Goal: Check status: Check status

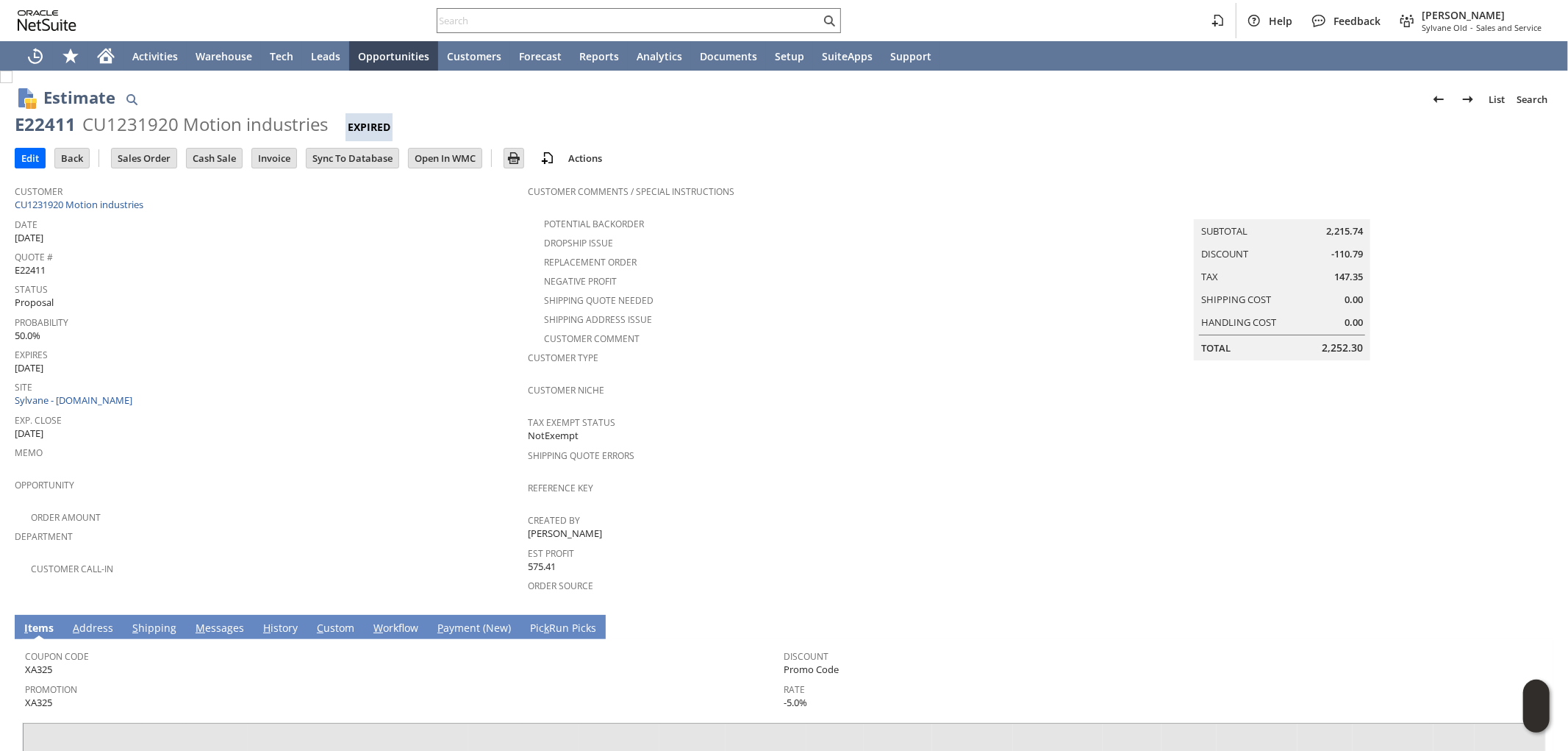
drag, startPoint x: 537, startPoint y: 3, endPoint x: 517, endPoint y: 21, distance: 26.9
click at [535, 3] on div "Help Feedback [PERSON_NAME] [PERSON_NAME] - Sales and Service" at bounding box center [784, 21] width 1568 height 42
click at [517, 21] on input "text" at bounding box center [629, 20] width 383 height 18
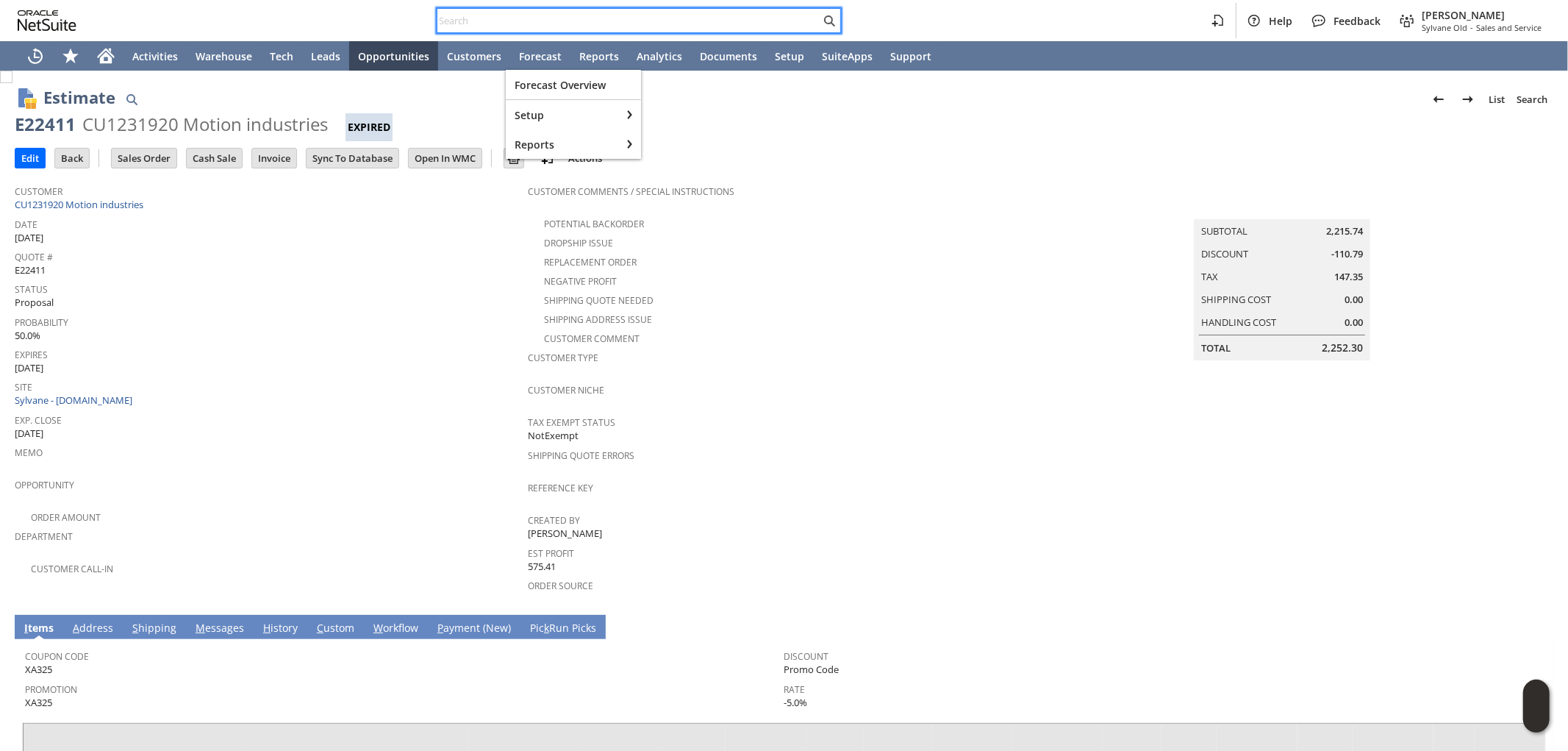
click at [511, 25] on input "text" at bounding box center [629, 20] width 383 height 18
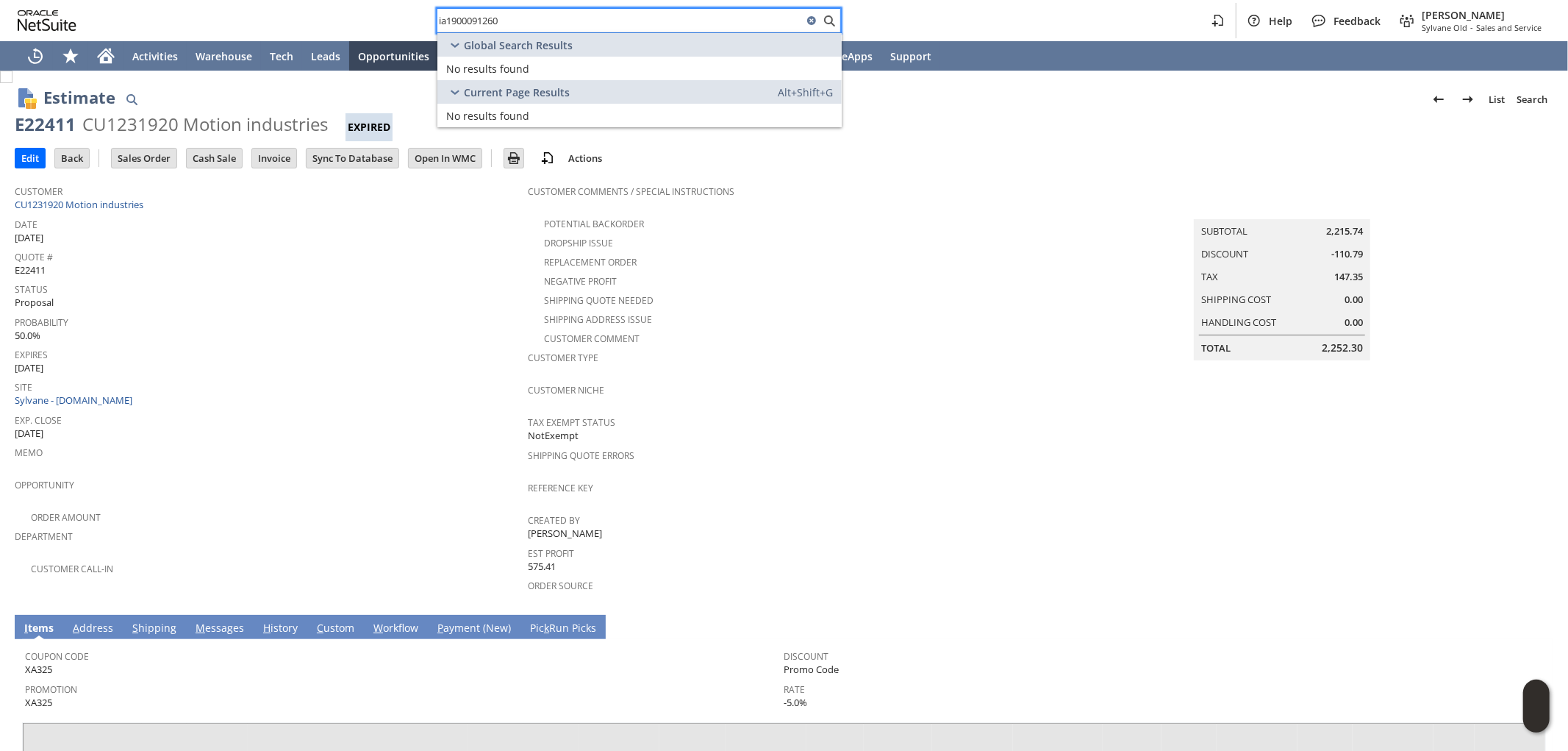
drag, startPoint x: 509, startPoint y: 18, endPoint x: 410, endPoint y: 17, distance: 99.0
click at [410, 17] on div "ia1900091260 Help Feedback [PERSON_NAME] [PERSON_NAME] - Sales and Service" at bounding box center [784, 21] width 1568 height 42
click at [403, 21] on div "ia1900091260 Help Feedback [PERSON_NAME] [PERSON_NAME] - Sales and Service" at bounding box center [784, 21] width 1568 height 42
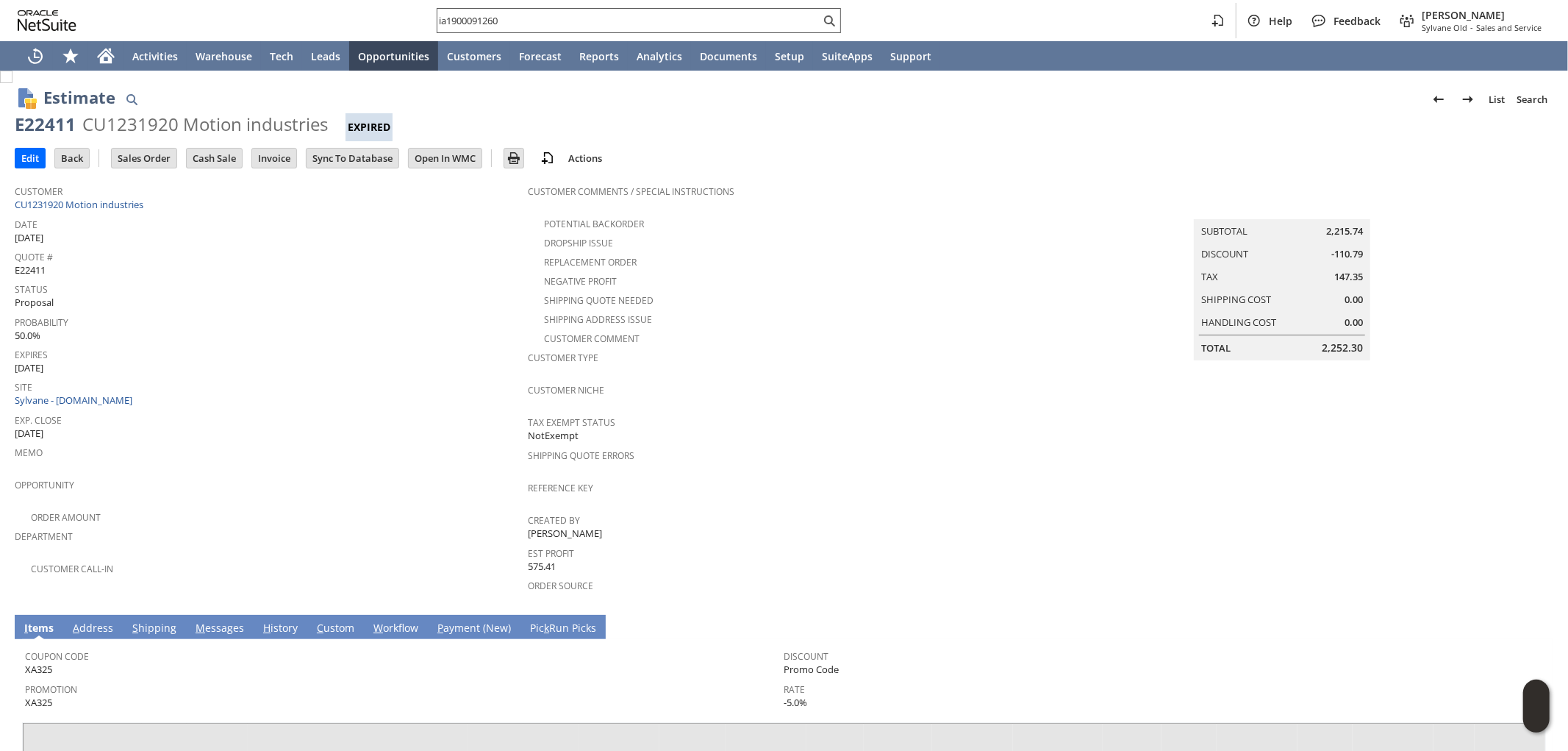
click at [564, 8] on div "ia1900091260" at bounding box center [639, 21] width 404 height 25
click at [452, 21] on input "ia1900091260" at bounding box center [629, 20] width 383 height 18
click at [448, 18] on input "ia1900091260" at bounding box center [620, 20] width 365 height 18
click at [442, 19] on input "ia1900091260" at bounding box center [620, 20] width 365 height 18
click at [446, 21] on input "ia1900091260" at bounding box center [620, 20] width 365 height 18
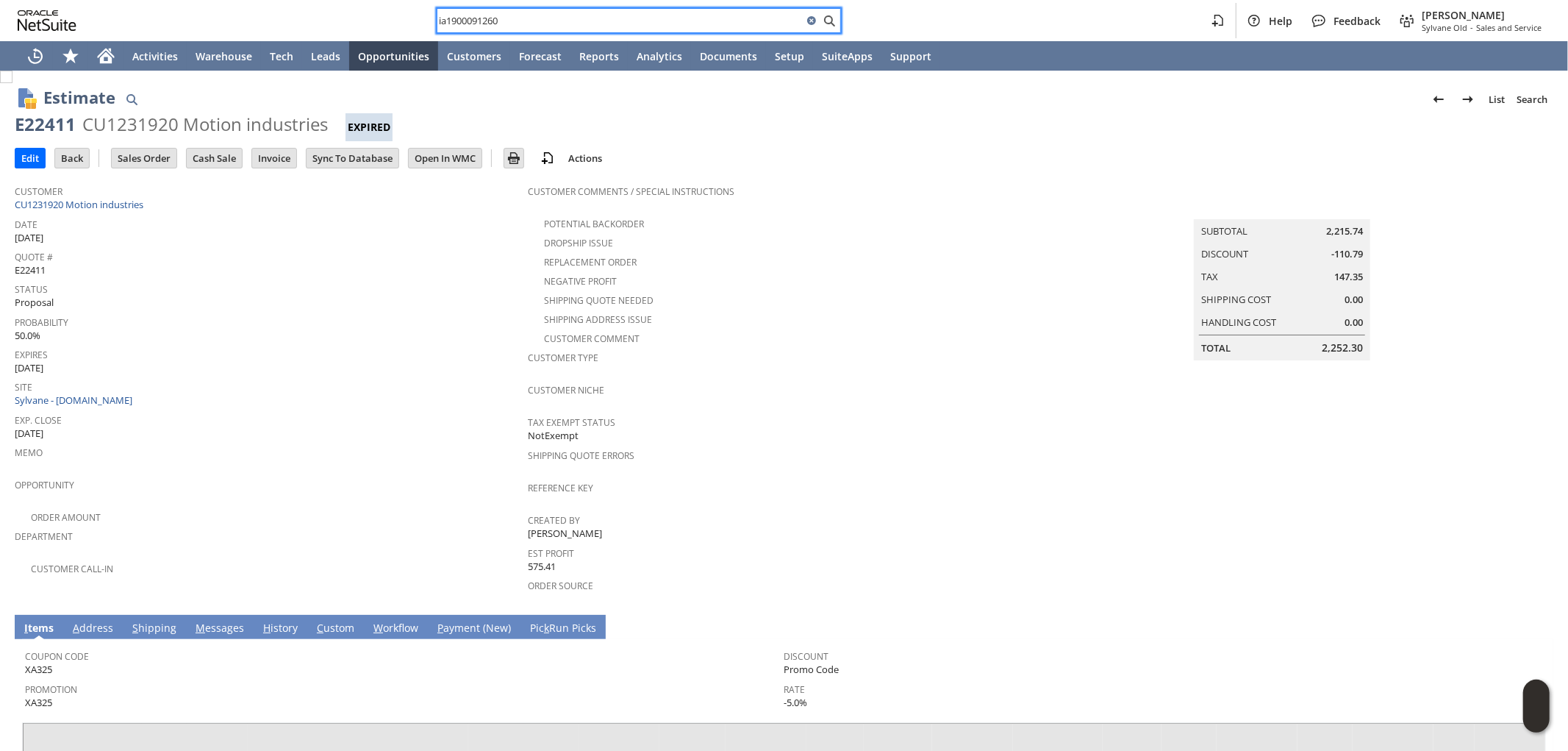
drag, startPoint x: 510, startPoint y: 19, endPoint x: 430, endPoint y: 33, distance: 81.2
click at [412, 30] on div "ia1900091260 Help Feedback [PERSON_NAME] [PERSON_NAME] - Sales and Service" at bounding box center [784, 21] width 1568 height 42
click at [451, 18] on input "ia1900091260" at bounding box center [620, 20] width 365 height 18
drag, startPoint x: 459, startPoint y: 21, endPoint x: 478, endPoint y: 16, distance: 19.6
click at [459, 20] on input "ia1900091260" at bounding box center [620, 20] width 365 height 18
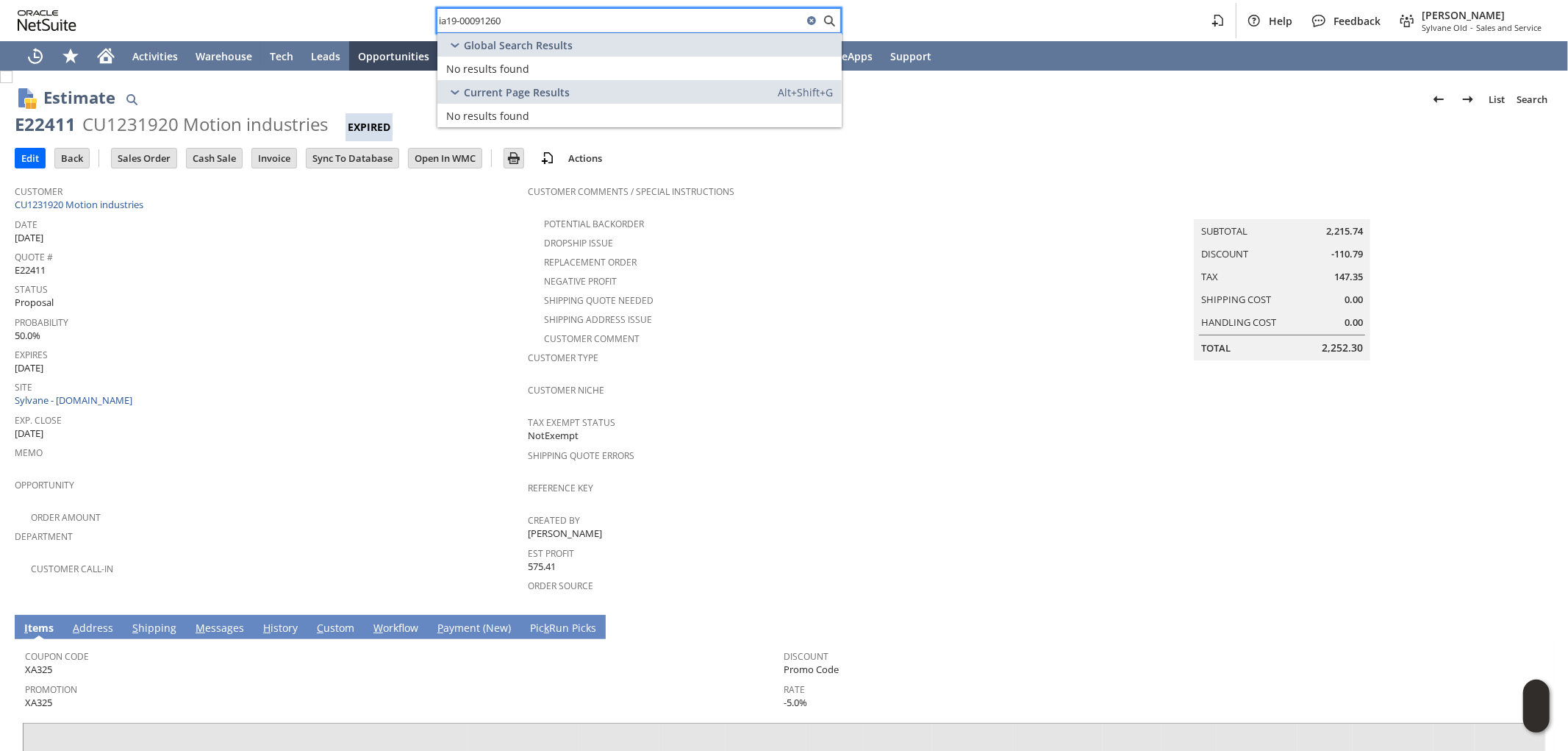
click at [449, 19] on input "ia19-00091260" at bounding box center [620, 20] width 365 height 18
drag, startPoint x: 533, startPoint y: 8, endPoint x: 344, endPoint y: 13, distance: 189.1
click at [344, 13] on div "ia19-00091260 Help Feedback [PERSON_NAME] Old - Sales and Service" at bounding box center [784, 21] width 1568 height 42
click at [450, 18] on input "ia19-00091260" at bounding box center [629, 20] width 383 height 18
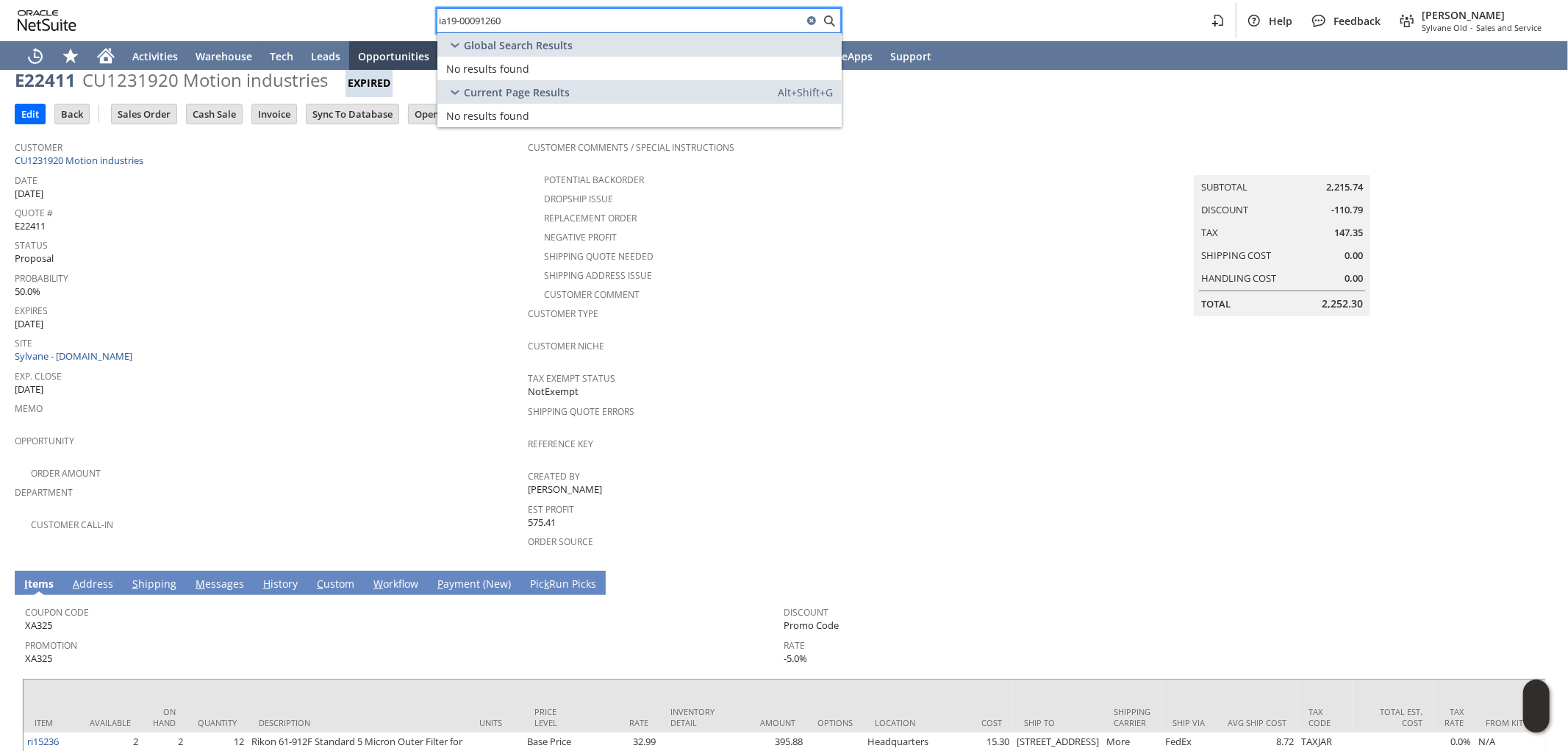
scroll to position [245, 0]
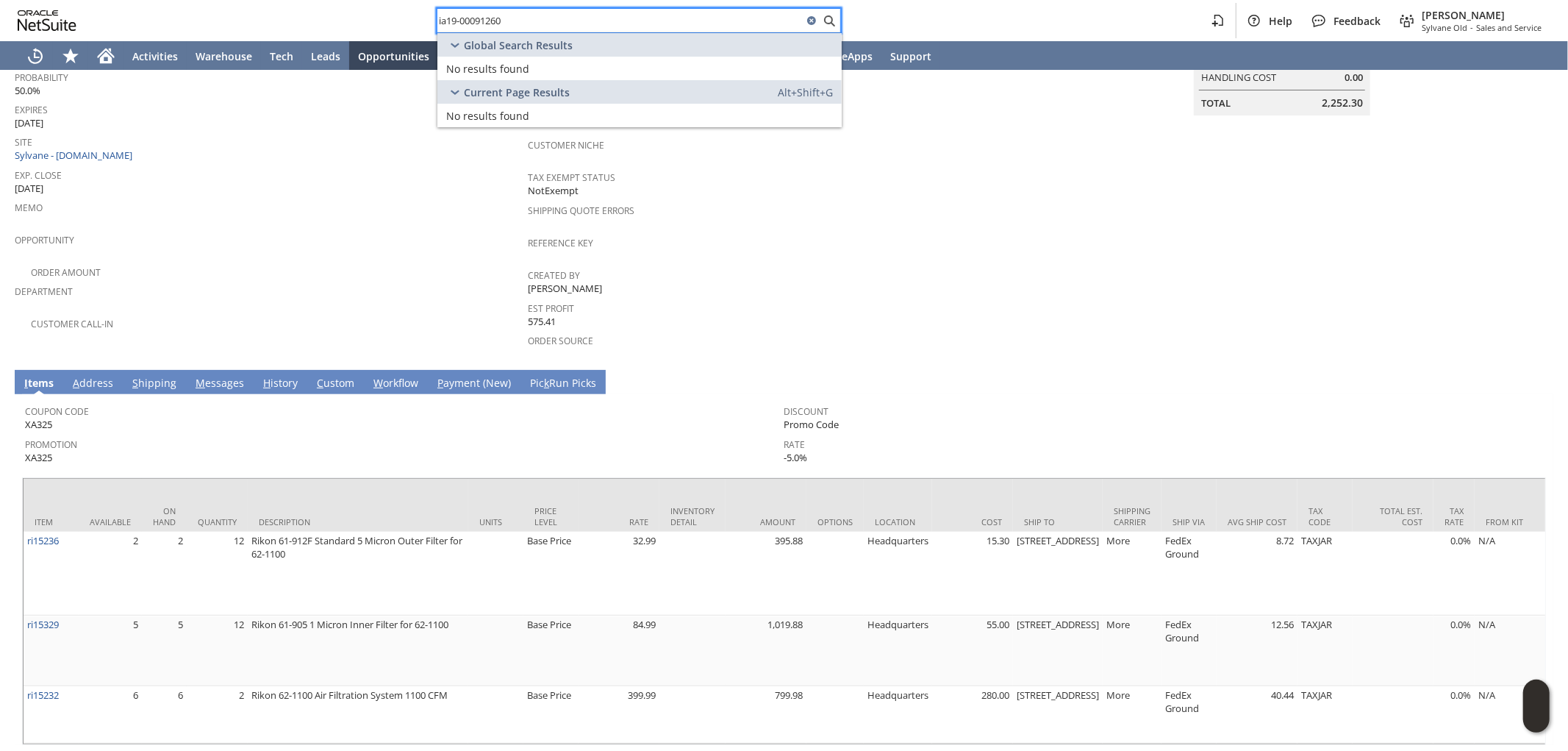
click at [378, 281] on span "Department" at bounding box center [268, 289] width 506 height 17
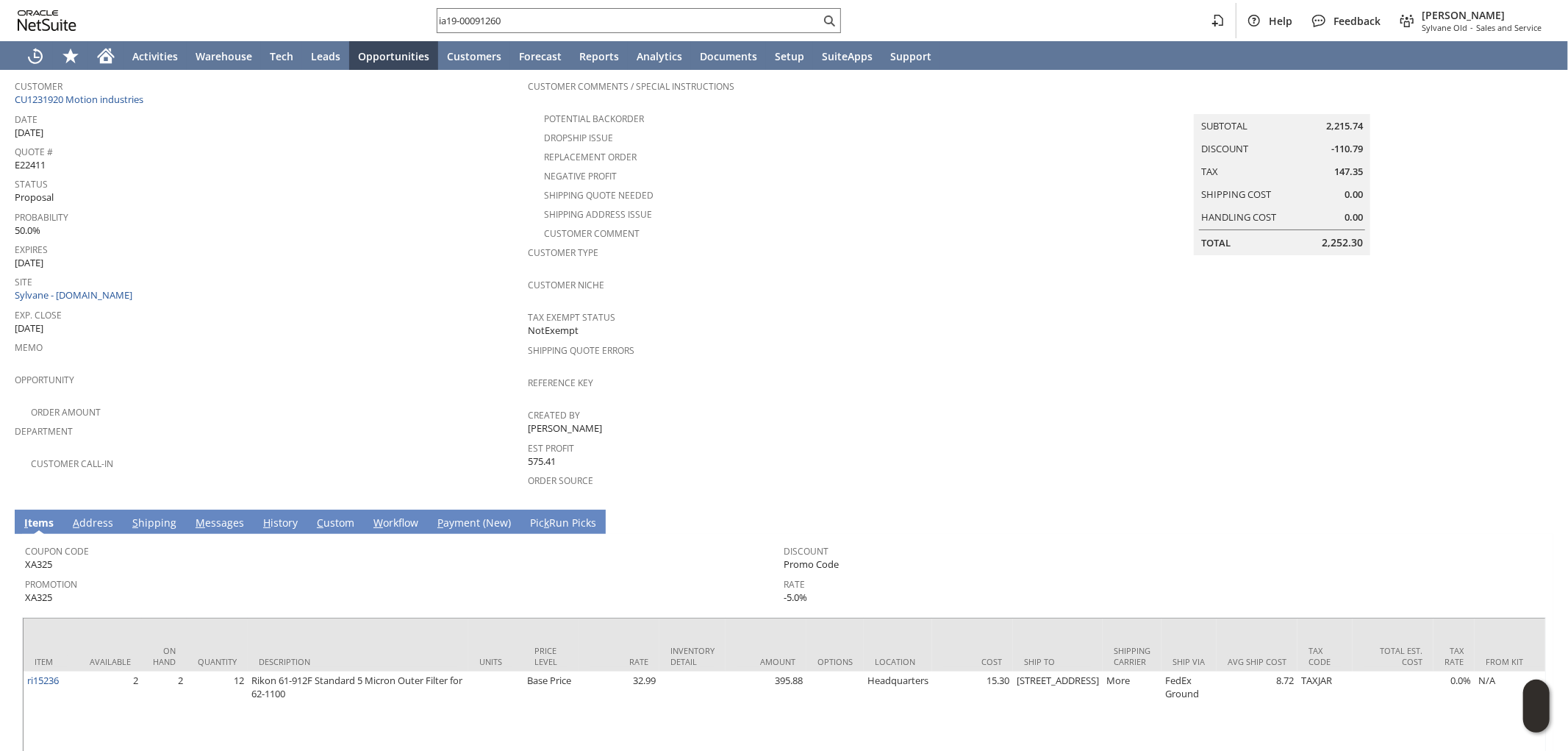
scroll to position [82, 0]
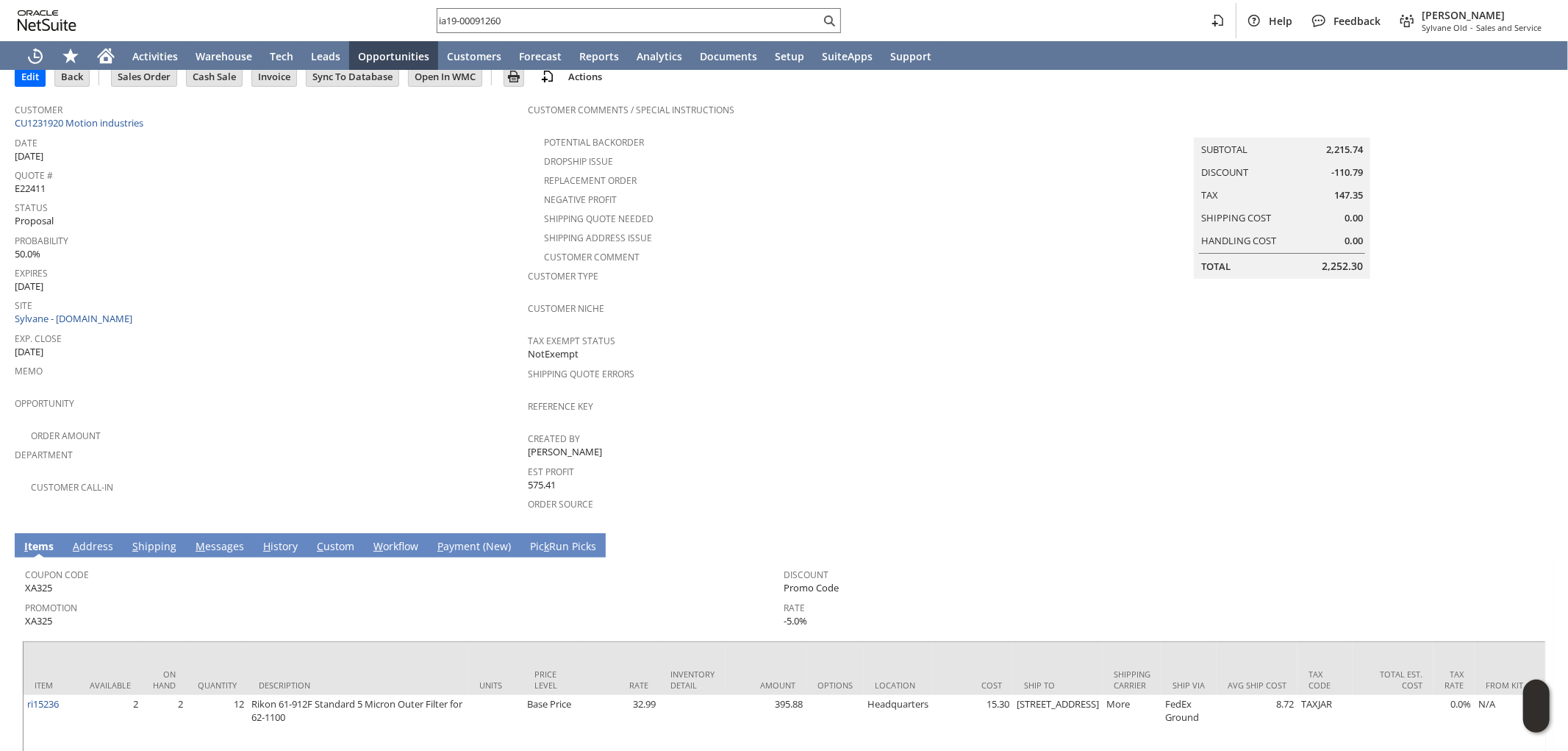
drag, startPoint x: 594, startPoint y: 437, endPoint x: 474, endPoint y: 452, distance: 120.9
click at [508, 442] on tr "Customer CU1231920 Motion industries Date [DATE] Quote # E22411 Status Proposal…" at bounding box center [784, 310] width 1539 height 430
click at [346, 459] on div "Department" at bounding box center [268, 459] width 506 height 31
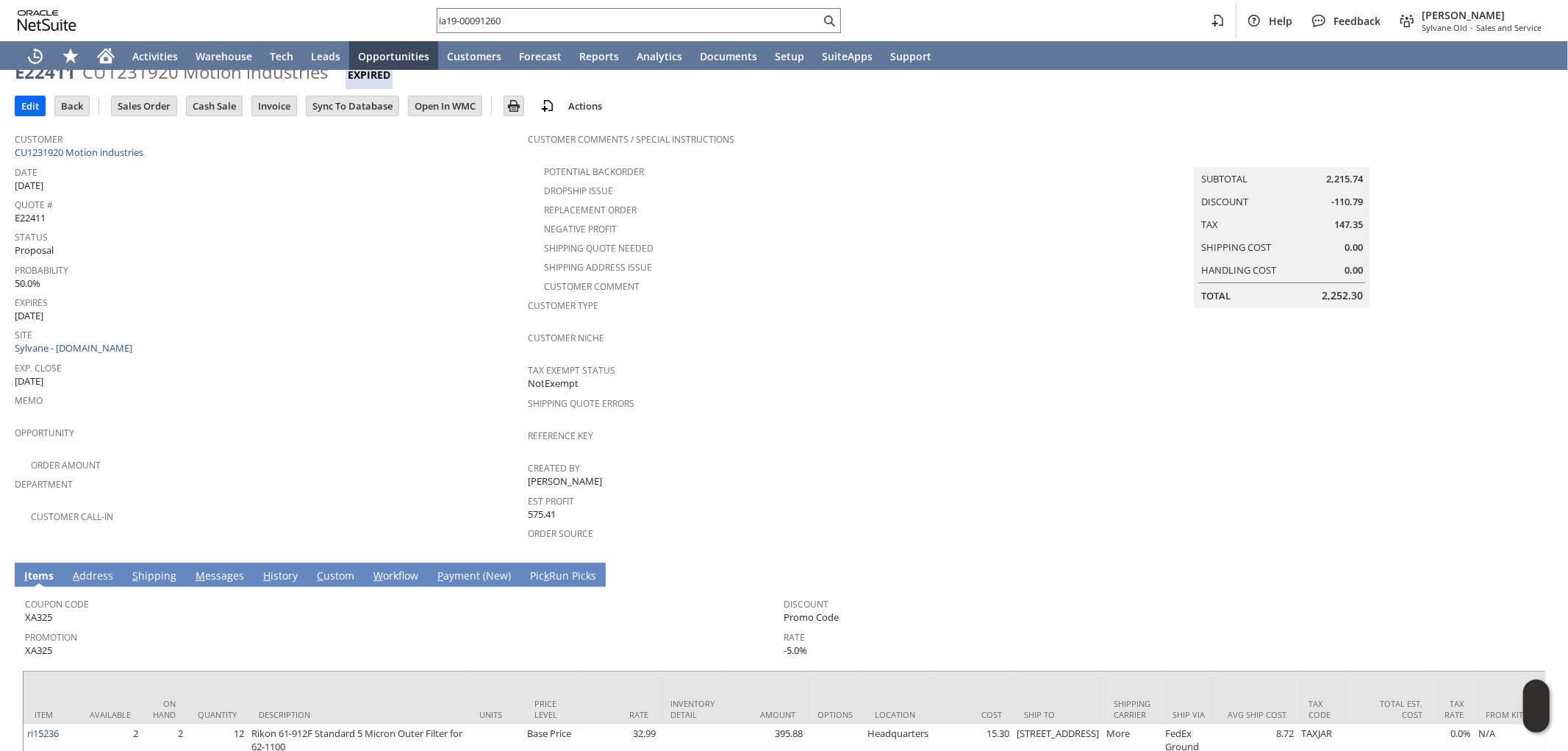
scroll to position [0, 0]
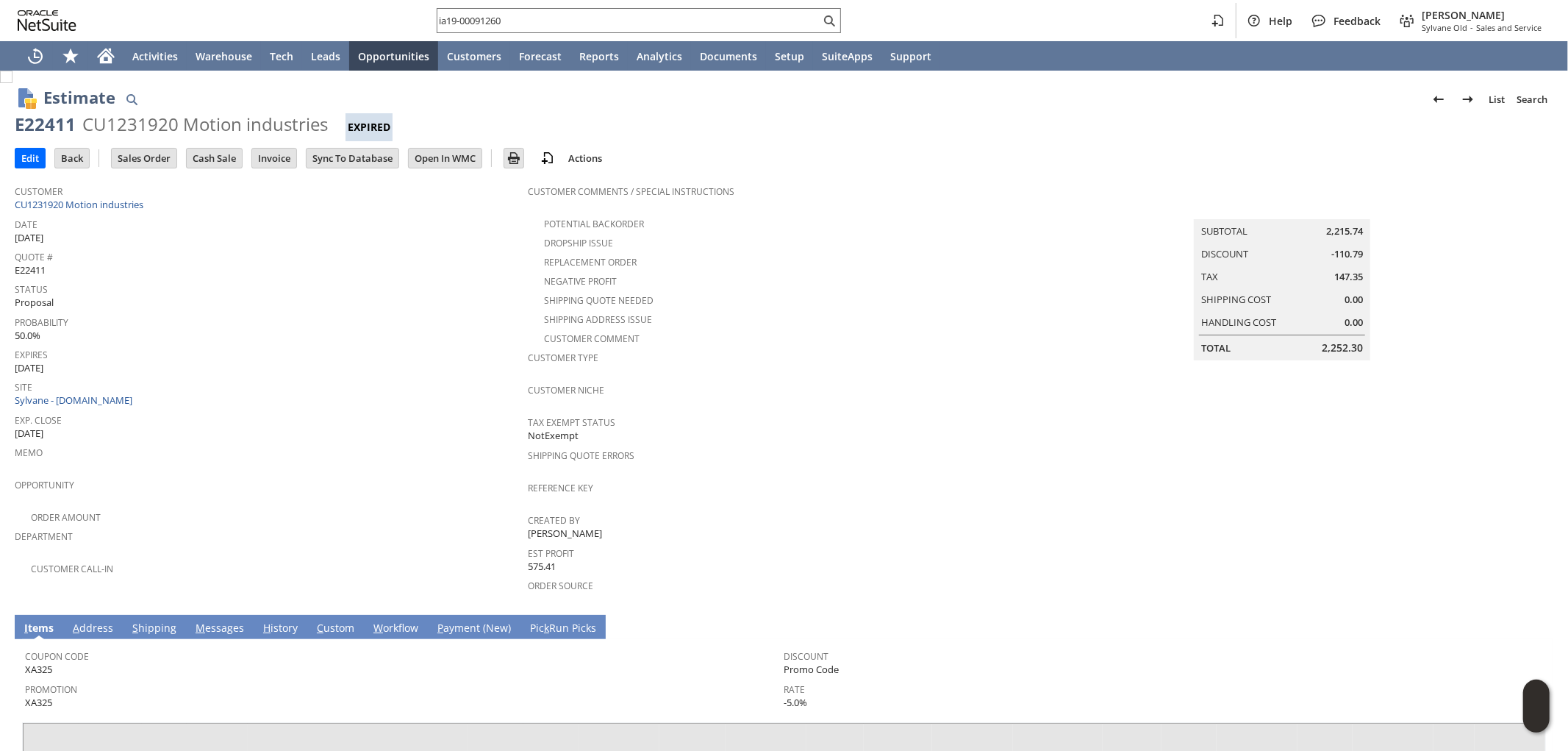
click at [276, 387] on div "Site Sylvane - [DOMAIN_NAME]" at bounding box center [268, 392] width 506 height 32
drag, startPoint x: 321, startPoint y: 123, endPoint x: 241, endPoint y: 234, distance: 136.8
click at [18, 132] on div "E22411 CU1231920 Motion industries Expired" at bounding box center [784, 126] width 1539 height 28
copy div "E22411 CU1231920 Motion industries"
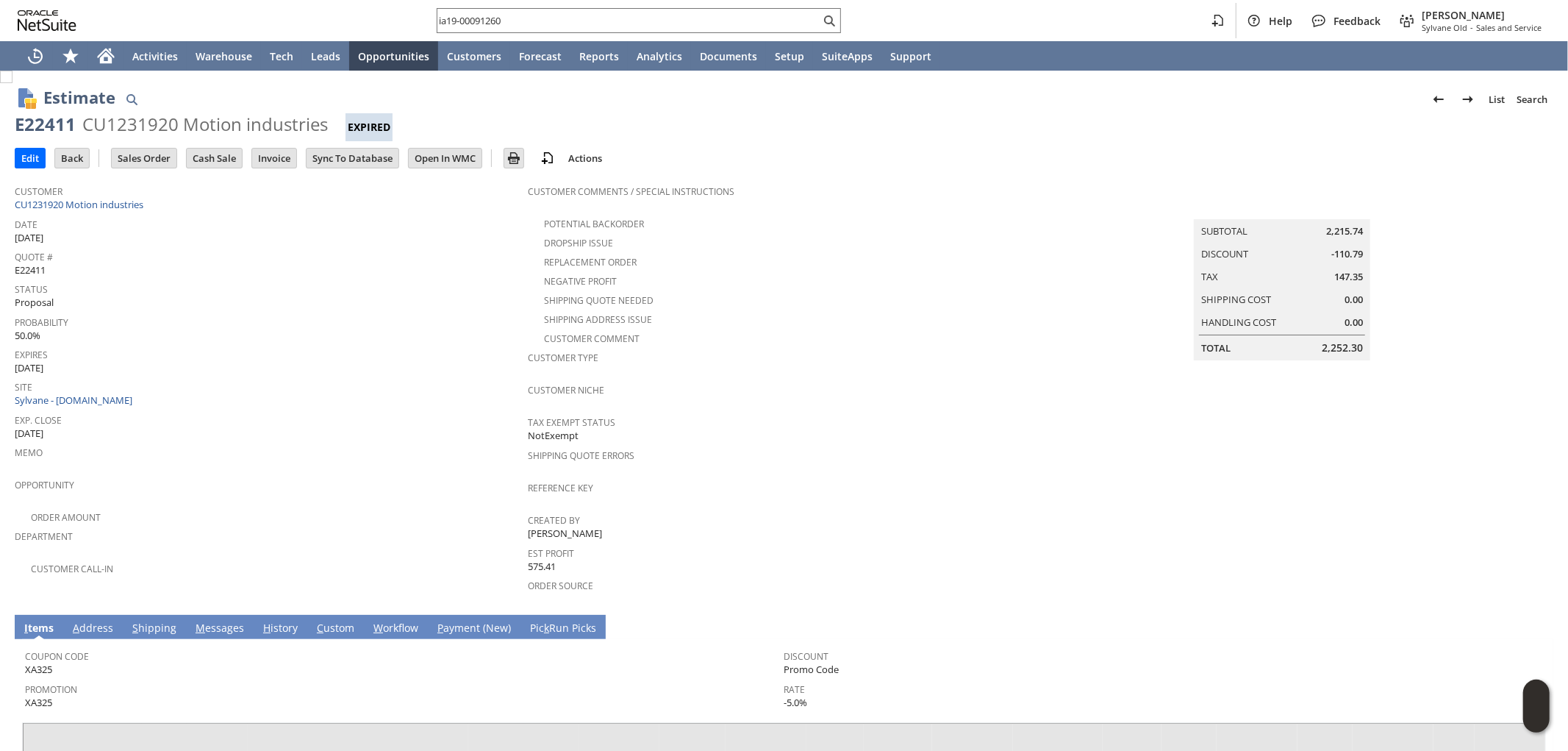
drag, startPoint x: 707, startPoint y: 12, endPoint x: 314, endPoint y: 8, distance: 393.0
click at [314, 8] on div "ia19-00091260 Help Feedback [PERSON_NAME] Old - Sales and Service" at bounding box center [784, 21] width 1568 height 42
paste input "7024704251"
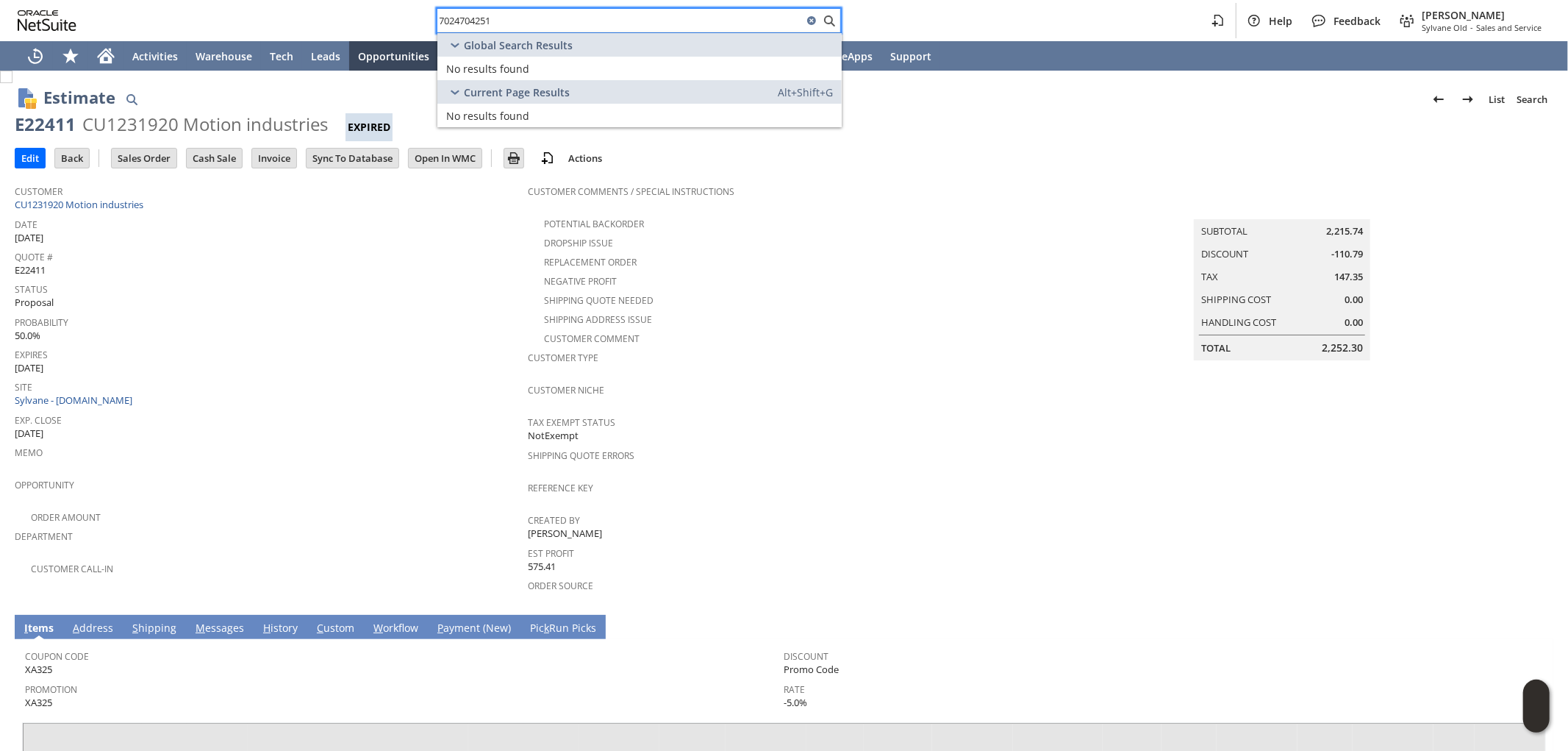
type input "7024704251"
